Goal: Transaction & Acquisition: Purchase product/service

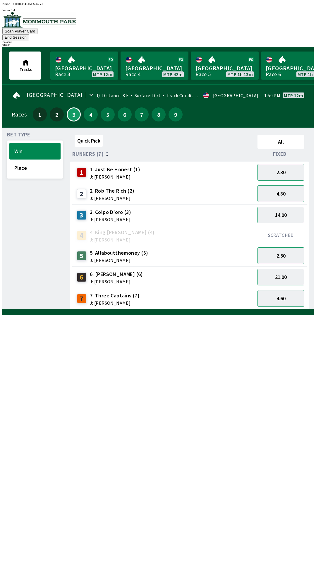
click at [29, 34] on button "End Session" at bounding box center [15, 37] width 27 height 6
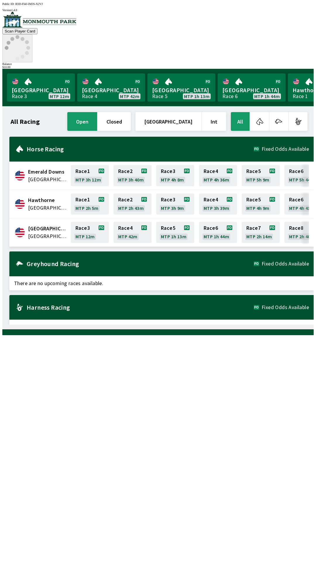
click at [30, 35] on icon at bounding box center [17, 47] width 25 height 25
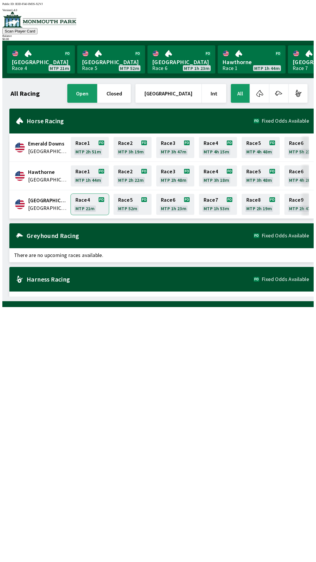
click at [90, 205] on link "Race 4 MTP 21m" at bounding box center [90, 204] width 38 height 21
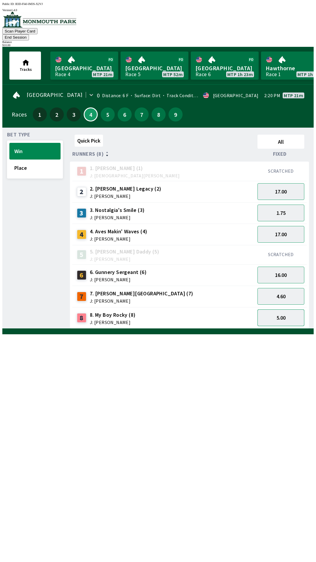
click at [293, 309] on button "5.00" at bounding box center [280, 317] width 47 height 17
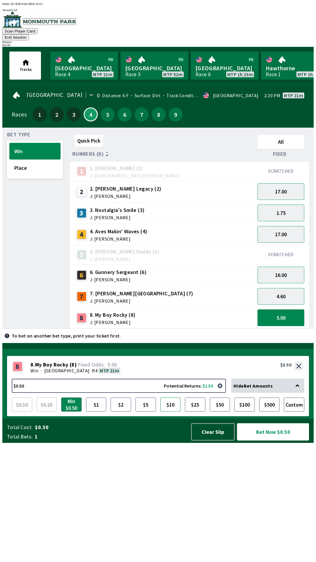
click at [173, 411] on button "$10" at bounding box center [170, 404] width 20 height 14
click at [277, 440] on button "Bet Now $10.00" at bounding box center [273, 431] width 72 height 17
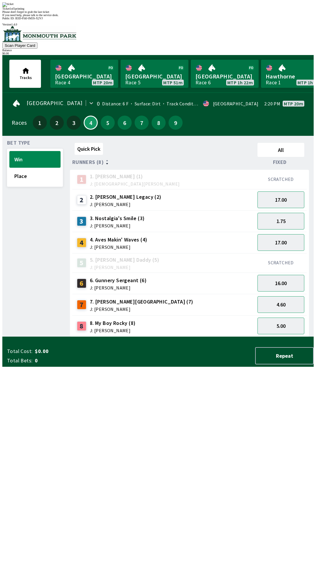
click at [238, 337] on div "Quick Pick All Runners (8) Fixed 1 1. [PERSON_NAME] (1) J: [DEMOGRAPHIC_DATA][P…" at bounding box center [192, 238] width 244 height 196
